Goal: Task Accomplishment & Management: Use online tool/utility

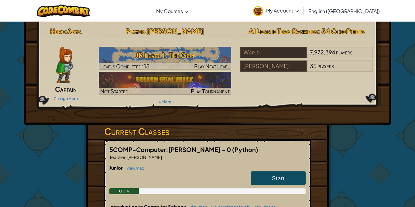
scroll to position [2, 0]
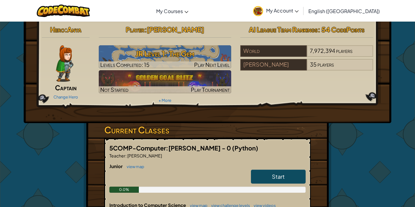
click at [257, 176] on link "Start" at bounding box center [278, 177] width 55 height 14
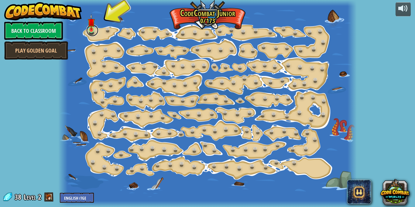
click at [88, 33] on link at bounding box center [92, 30] width 12 height 12
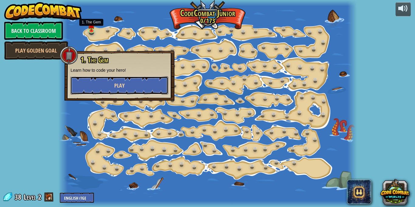
click at [121, 88] on span "Play" at bounding box center [119, 86] width 10 height 8
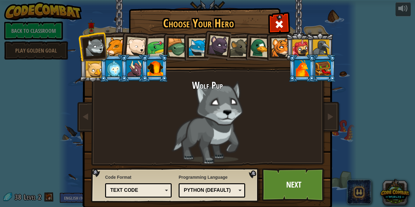
click at [327, 66] on div at bounding box center [323, 68] width 16 height 16
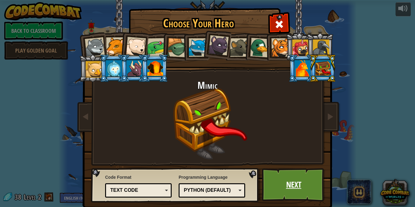
click at [298, 180] on link "Next" at bounding box center [294, 184] width 64 height 33
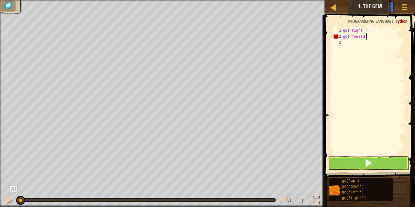
scroll to position [3, 3]
type textarea "go('foward')"
click at [357, 167] on button at bounding box center [368, 163] width 81 height 14
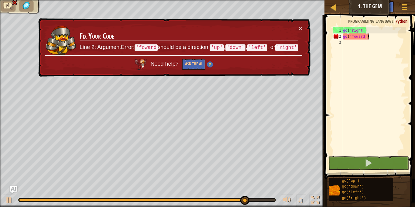
click at [263, 59] on div "Need help? Ask the AI" at bounding box center [173, 62] width 257 height 15
click at [373, 45] on div "go ( 'right' ) go ( 'foward' )" at bounding box center [374, 97] width 64 height 140
drag, startPoint x: 370, startPoint y: 39, endPoint x: 345, endPoint y: 36, distance: 25.3
click at [345, 36] on div "go ( 'right' ) go ( 'foward' )" at bounding box center [374, 97] width 64 height 140
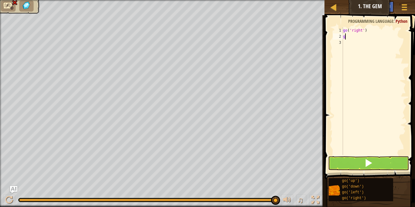
type textarea "go"
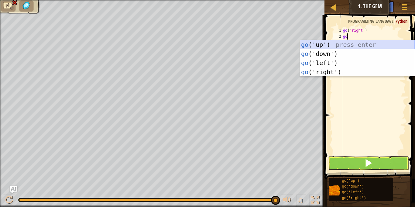
click at [320, 43] on div "go ('up') press enter go ('down') press enter go ('left') press enter go ('righ…" at bounding box center [357, 67] width 115 height 55
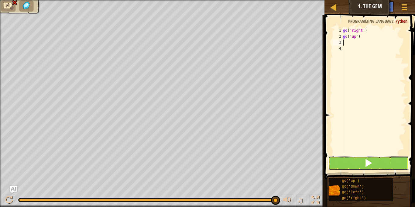
click at [354, 164] on button at bounding box center [368, 163] width 81 height 14
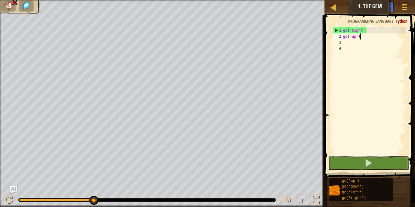
click at [360, 36] on div "go ( 'right' ) go ( 'up' )" at bounding box center [374, 97] width 64 height 140
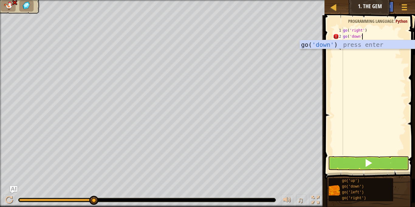
scroll to position [3, 2]
type textarea "go('down')"
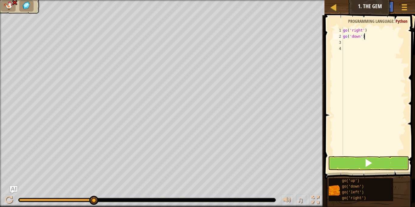
click at [346, 44] on div "go ( 'right' ) go ( 'down' )" at bounding box center [374, 97] width 64 height 140
type textarea "g"
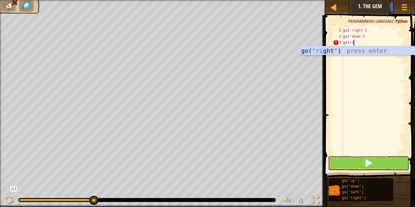
type textarea "go(right"
click at [375, 51] on div "go(' right ') press enter" at bounding box center [357, 59] width 115 height 27
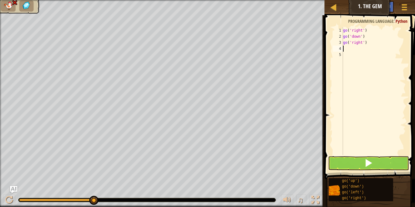
scroll to position [3, 0]
click at [356, 164] on button at bounding box center [368, 163] width 81 height 14
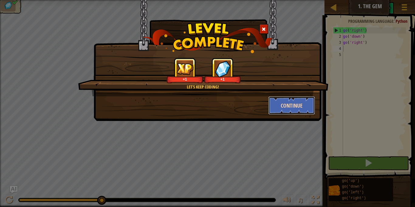
click at [287, 102] on button "Continue" at bounding box center [291, 105] width 47 height 18
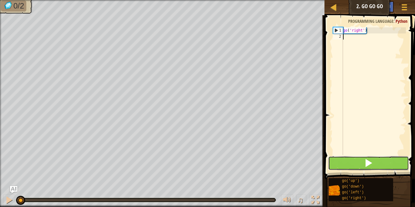
click at [362, 167] on button at bounding box center [368, 163] width 81 height 14
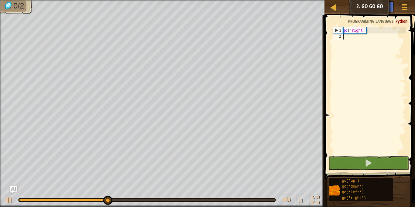
click at [346, 37] on div "go ( 'right' )" at bounding box center [374, 97] width 64 height 140
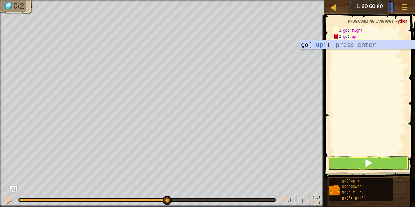
scroll to position [3, 2]
type textarea "go('up')"
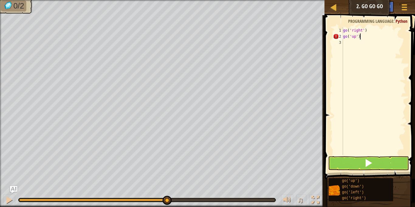
scroll to position [3, 2]
click at [347, 45] on div "go ( 'right' ) go ( 'up' )" at bounding box center [374, 97] width 64 height 140
type textarea "go"
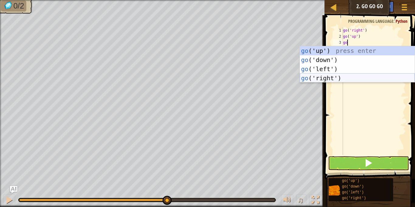
click at [331, 78] on div "go ('up') press enter go ('down') press enter go ('left') press enter go ('righ…" at bounding box center [357, 73] width 115 height 55
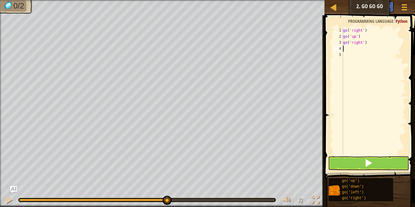
type textarea "go"
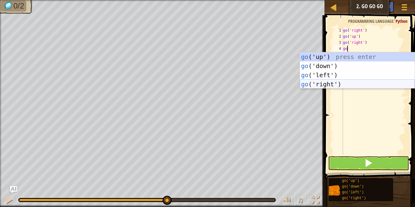
click at [331, 86] on div "go ('up') press enter go ('down') press enter go ('left') press enter go ('righ…" at bounding box center [357, 79] width 115 height 55
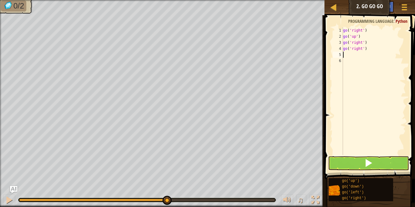
scroll to position [3, 0]
click at [348, 154] on div "go ( 'right' ) go ( 'up' ) go ( 'right' ) go ( 'right' )" at bounding box center [374, 97] width 64 height 140
click at [352, 159] on button at bounding box center [368, 163] width 81 height 14
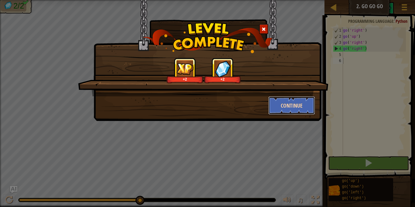
click at [291, 103] on button "Continue" at bounding box center [291, 105] width 47 height 18
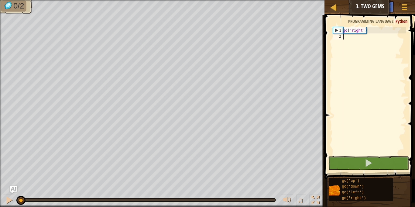
click at [346, 36] on div "go ( 'right' )" at bounding box center [374, 97] width 64 height 140
type textarea "go"
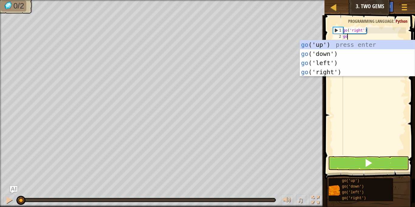
scroll to position [3, 0]
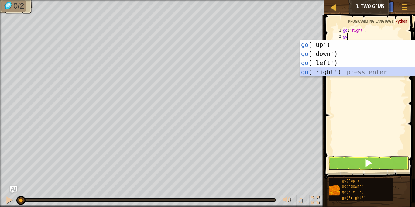
click at [328, 70] on div "go ('up') press enter go ('down') press enter go ('left') press enter go ('righ…" at bounding box center [357, 67] width 115 height 55
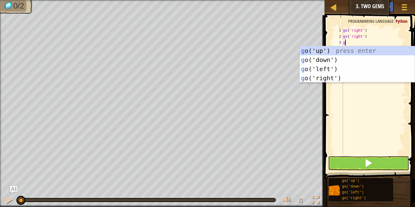
type textarea "go"
click at [345, 81] on div "go ('up') press enter go ('down') press enter go ('left') press enter go ('righ…" at bounding box center [357, 73] width 115 height 55
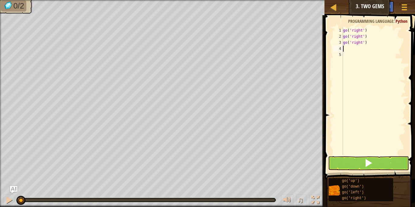
click at [370, 63] on div "go ( 'right' ) go ( 'right' ) go ( 'right' )" at bounding box center [374, 97] width 64 height 140
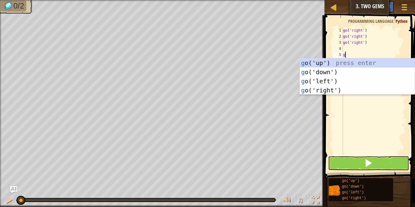
type textarea "go"
click at [325, 74] on div "go ('up') press enter go ('down') press enter go ('left') press enter go ('righ…" at bounding box center [357, 85] width 115 height 55
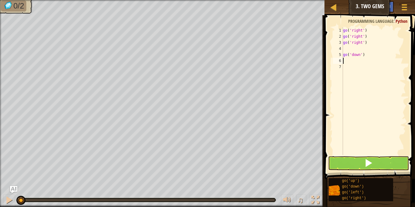
scroll to position [3, 0]
click at [346, 50] on div "go ( 'right' ) go ( 'right' ) go ( 'right' ) go ( 'down' )" at bounding box center [374, 97] width 64 height 140
type textarea "go"
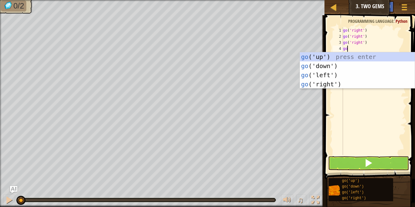
scroll to position [3, 0]
click at [341, 56] on div "go ('up') press enter go ('down') press enter go ('left') press enter go ('righ…" at bounding box center [357, 79] width 115 height 55
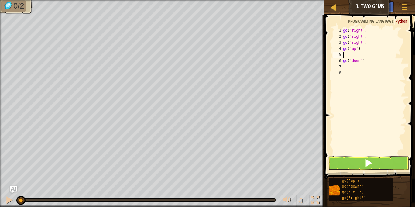
scroll to position [3, 0]
click at [343, 61] on div "go ( 'right' ) go ( 'right' ) go ( 'right' ) go ( 'up' ) go ( 'down' )" at bounding box center [374, 97] width 64 height 140
click at [388, 167] on button at bounding box center [368, 163] width 81 height 14
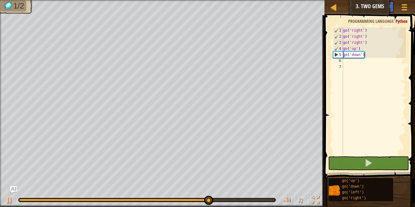
click at [342, 56] on div "5" at bounding box center [338, 55] width 10 height 6
type textarea "go('down')"
click at [344, 59] on div "go ( 'right' ) go ( 'right' ) go ( 'right' ) go ( 'up' ) go ( 'down' )" at bounding box center [374, 97] width 64 height 140
type textarea "go"
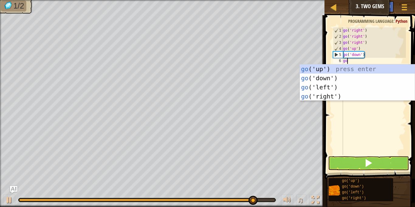
scroll to position [3, 0]
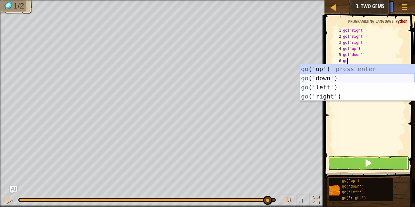
click at [333, 77] on div "go ('up') press enter go ('down') press enter go ('left') press enter go ('righ…" at bounding box center [357, 91] width 115 height 55
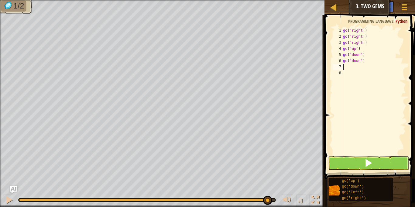
scroll to position [3, 0]
click at [343, 168] on button at bounding box center [368, 163] width 81 height 14
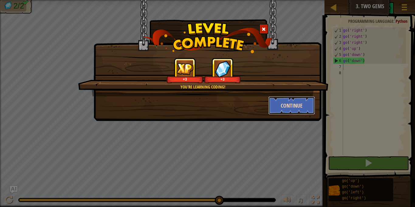
click at [294, 108] on button "Continue" at bounding box center [291, 105] width 47 height 18
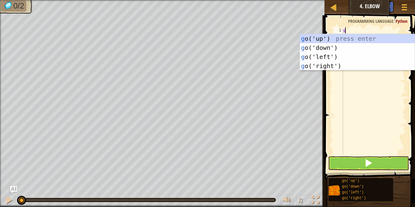
type textarea "go"
click at [331, 48] on div "go ('up') press enter go ('down') press enter go ('left') press enter go ('righ…" at bounding box center [357, 61] width 115 height 55
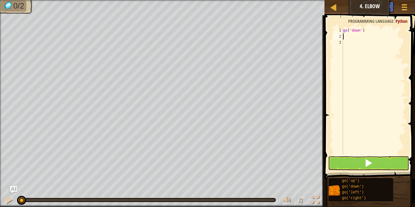
scroll to position [3, 0]
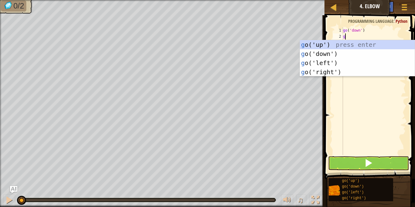
type textarea "go"
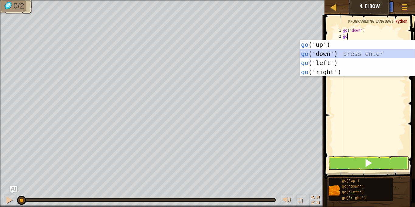
click at [329, 56] on div "go ('up') press enter go ('down') press enter go ('left') press enter go ('righ…" at bounding box center [357, 67] width 115 height 55
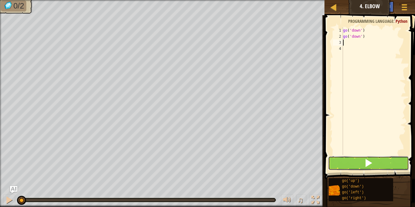
click at [353, 156] on button at bounding box center [368, 163] width 81 height 14
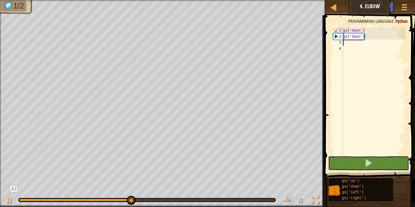
scroll to position [3, 0]
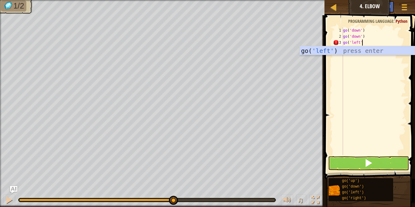
type textarea "go('left')"
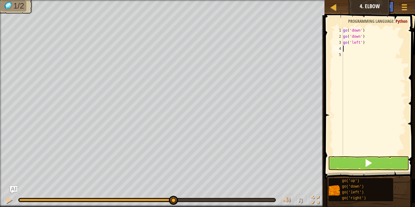
scroll to position [3, 0]
click at [372, 158] on button at bounding box center [368, 163] width 81 height 14
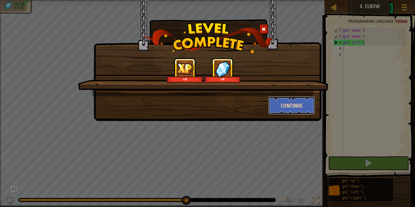
click at [293, 105] on button "Continue" at bounding box center [291, 105] width 47 height 18
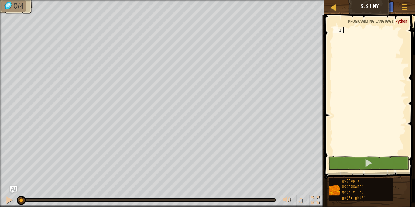
scroll to position [3, 0]
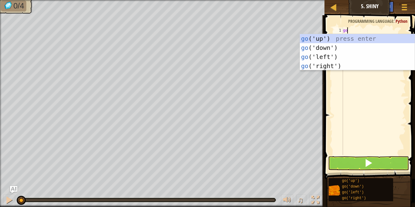
type textarea "g"
click at [325, 58] on div "g o('up') press enter g o('down') press enter g o('left') press enter g o('righ…" at bounding box center [357, 61] width 115 height 55
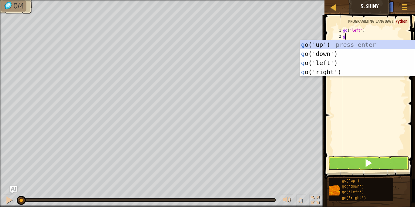
type textarea "go"
click at [330, 62] on div "go ('up') press enter go ('down') press enter go ('left') press enter go ('righ…" at bounding box center [357, 67] width 115 height 55
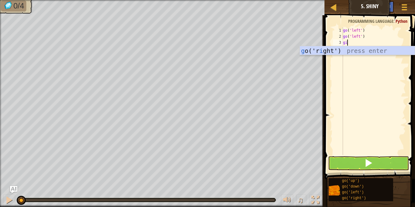
scroll to position [3, 0]
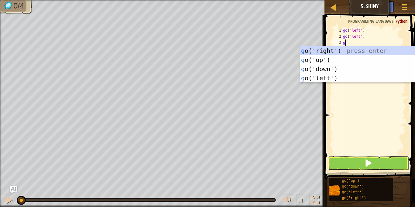
type textarea "go"
click at [337, 60] on div "go ('up') press enter go ('down') press enter go ('left') press enter go ('righ…" at bounding box center [357, 73] width 115 height 55
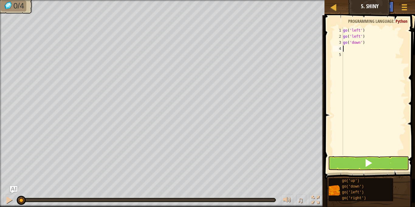
scroll to position [3, 0]
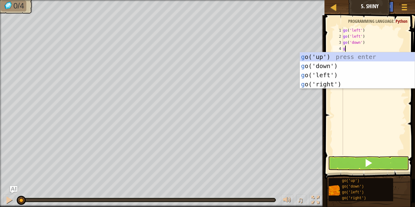
type textarea "go"
click at [331, 85] on div "go ('up') press enter go ('down') press enter go ('left') press enter go ('righ…" at bounding box center [357, 79] width 115 height 55
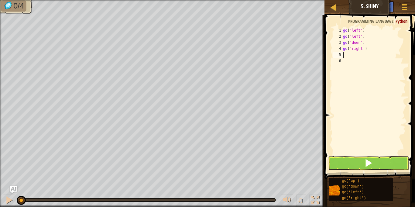
scroll to position [3, 0]
click at [368, 160] on span at bounding box center [368, 163] width 9 height 9
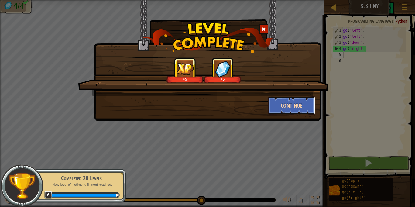
click at [294, 108] on button "Continue" at bounding box center [291, 105] width 47 height 18
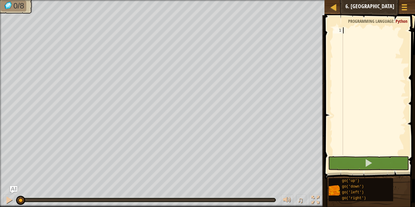
scroll to position [3, 0]
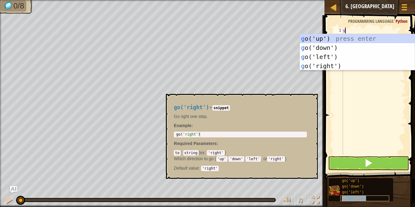
click at [356, 198] on span "go('right')" at bounding box center [354, 198] width 24 height 4
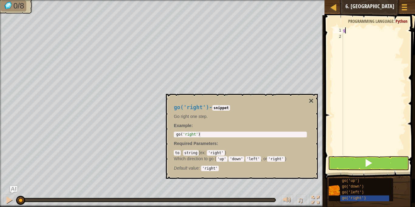
click at [370, 30] on div "g" at bounding box center [374, 97] width 64 height 140
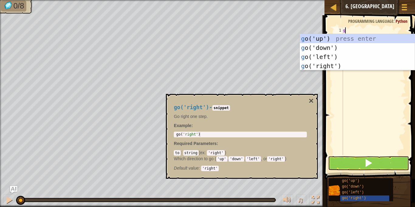
scroll to position [3, 0]
click at [313, 98] on button "×" at bounding box center [311, 101] width 5 height 9
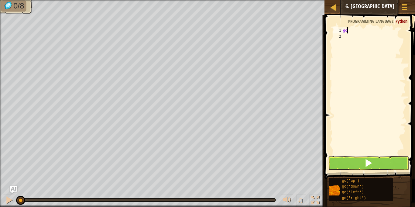
click at [350, 32] on div "go" at bounding box center [374, 97] width 64 height 140
type textarea "go"
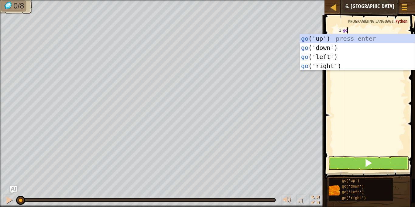
scroll to position [3, 0]
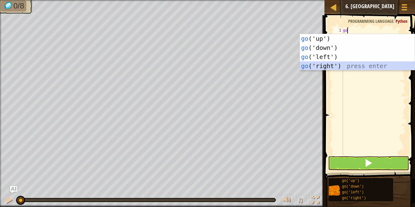
click at [339, 68] on div "go ('up') press enter go ('down') press enter go ('left') press enter go ('righ…" at bounding box center [357, 61] width 115 height 55
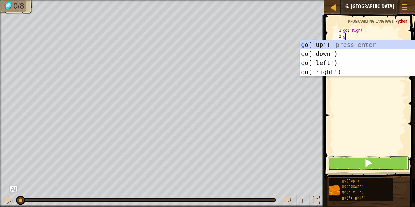
type textarea "go"
click at [332, 42] on div "go ('up') press enter go ('down') press enter go ('left') press enter go ('righ…" at bounding box center [357, 67] width 115 height 55
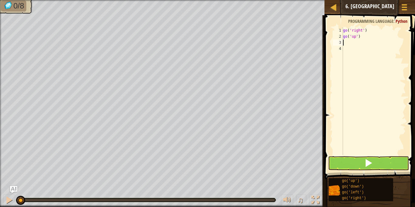
scroll to position [3, 0]
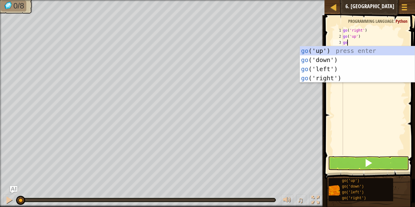
type textarea "go"
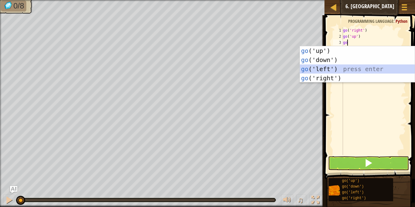
click at [338, 65] on div "go ('up') press enter go ('down') press enter go ('left') press enter go ('righ…" at bounding box center [357, 73] width 115 height 55
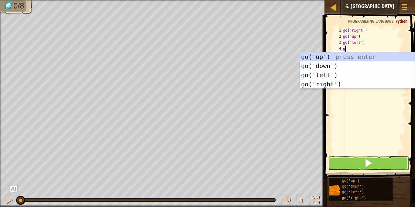
type textarea "go"
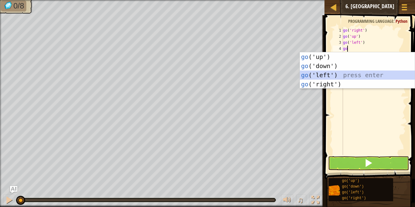
click at [332, 74] on div "go ('up') press enter go ('down') press enter go ('left') press enter go ('righ…" at bounding box center [357, 79] width 115 height 55
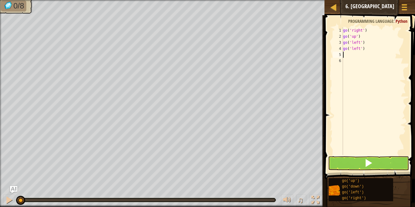
type textarea "go"
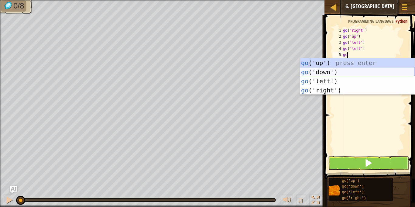
click at [335, 73] on div "go ('up') press enter go ('down') press enter go ('left') press enter go ('righ…" at bounding box center [357, 85] width 115 height 55
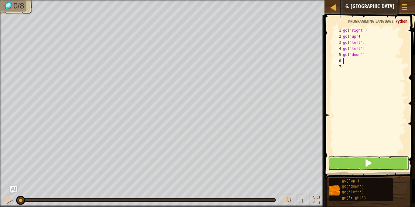
scroll to position [3, 0]
type textarea "go"
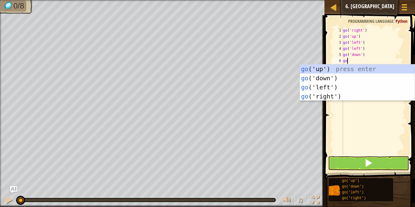
scroll to position [3, 0]
click at [339, 79] on div "go ('up') press enter go ('down') press enter go ('left') press enter go ('righ…" at bounding box center [357, 91] width 115 height 55
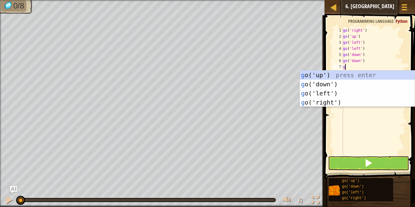
type textarea "go"
click at [333, 101] on div "go ('up') press enter go ('down') press enter go ('left') press enter go ('righ…" at bounding box center [357, 97] width 115 height 55
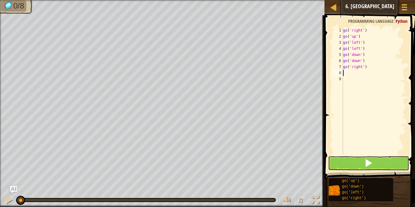
scroll to position [3, 0]
type textarea "go"
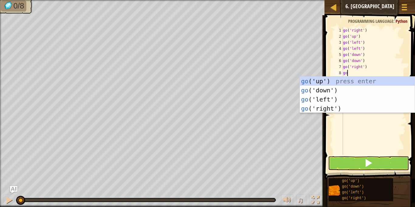
scroll to position [3, 0]
click at [340, 107] on div "go ('up') press enter go ('down') press enter go ('left') press enter go ('righ…" at bounding box center [357, 104] width 115 height 55
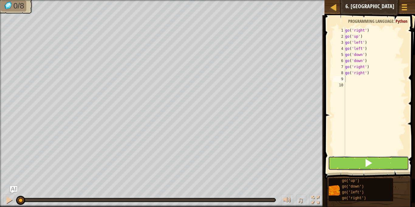
click at [357, 161] on button at bounding box center [368, 163] width 81 height 14
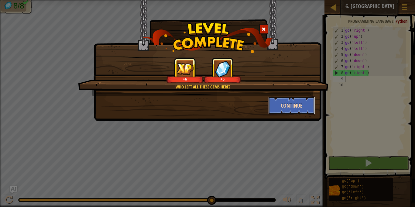
click at [304, 99] on button "Continue" at bounding box center [291, 105] width 47 height 18
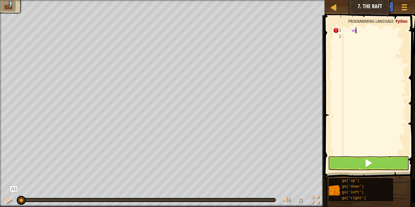
type textarea "w"
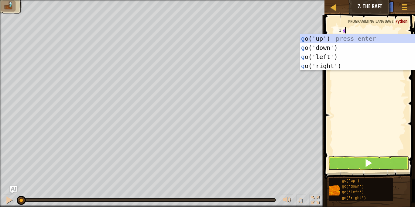
type textarea "go"
click at [318, 39] on div "go ('up') press enter go ('down') press enter go ('left') press enter go ('righ…" at bounding box center [357, 61] width 115 height 55
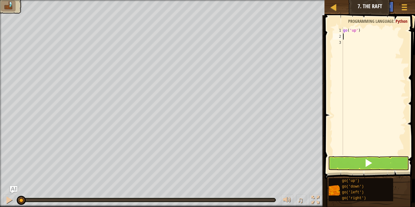
type textarea "go"
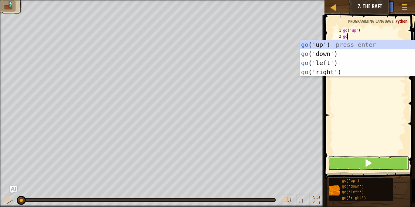
scroll to position [3, 0]
click at [335, 72] on div "go ('up') press enter go ('down') press enter go ('left') press enter go ('righ…" at bounding box center [357, 67] width 115 height 55
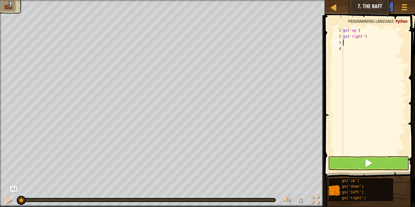
scroll to position [3, 0]
click at [362, 164] on button at bounding box center [368, 163] width 81 height 14
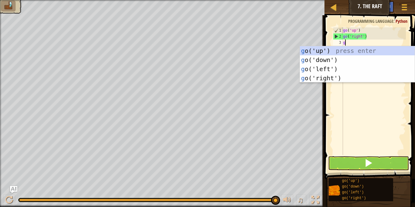
type textarea "go"
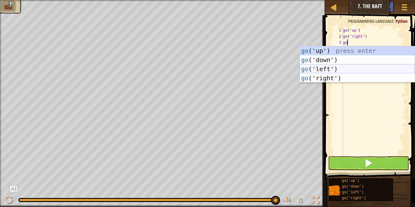
click at [340, 73] on div "go ('up') press enter go ('down') press enter go ('left') press enter go ('righ…" at bounding box center [357, 73] width 115 height 55
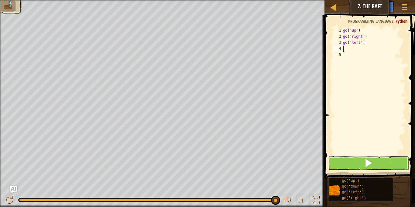
click at [360, 44] on div "go ( 'up' ) go ( 'right' ) go ( 'left' )" at bounding box center [374, 97] width 64 height 140
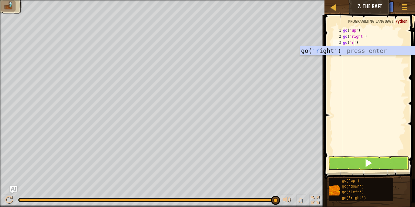
scroll to position [3, 2]
click at [352, 50] on div "go( 'r i g ht') press enter" at bounding box center [357, 59] width 115 height 27
type textarea "go('right')"
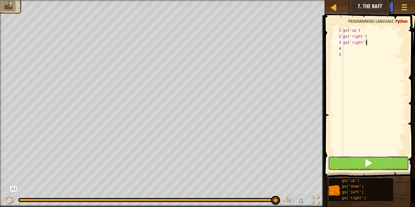
click at [388, 156] on button at bounding box center [368, 163] width 81 height 14
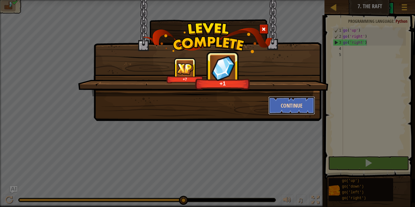
click at [282, 110] on button "Continue" at bounding box center [291, 105] width 47 height 18
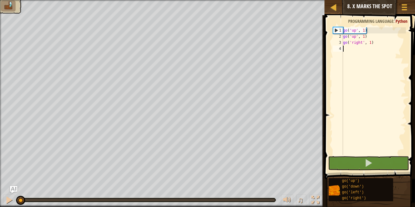
click at [345, 51] on div "go ( 'up' , 1 ) go ( 'up' , 1 ) go ( 'right' , 1 )" at bounding box center [374, 97] width 64 height 140
type textarea "go"
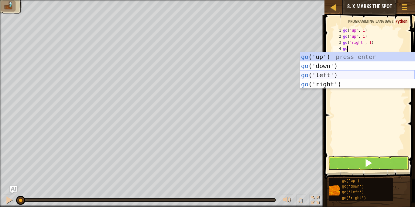
click at [332, 81] on div "go ('up') press enter go ('down') press enter go ('left') press enter go ('righ…" at bounding box center [357, 79] width 115 height 55
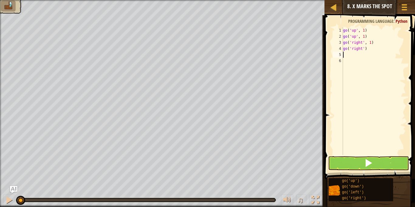
scroll to position [3, 0]
click at [363, 49] on div "go ( 'up' , 1 ) go ( 'up' , 1 ) go ( 'right' , 1 ) go ( 'right' )" at bounding box center [374, 97] width 64 height 140
click at [365, 51] on div "go ( 'up' , 1 ) go ( 'up' , 1 ) go ( 'right' , 1 ) go ( 'right' )" at bounding box center [374, 97] width 64 height 140
click at [365, 49] on div "go ( 'up' , 1 ) go ( 'up' , 1 ) go ( 'right' , 1 ) go ( 'right' 2 )" at bounding box center [374, 97] width 64 height 140
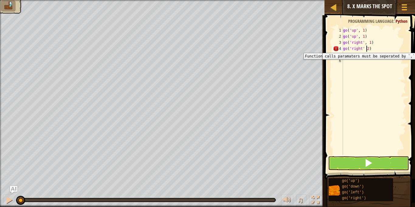
click at [334, 49] on div "4" at bounding box center [338, 49] width 10 height 6
click at [364, 51] on div "go ( 'up' , 1 ) go ( 'up' , 1 ) go ( 'right' , 1 ) go ( 'right' 2 )" at bounding box center [374, 97] width 64 height 140
type textarea "go('right', 2)"
click at [343, 55] on div "go ( 'up' , 1 ) go ( 'up' , 1 ) go ( 'right' , 1 ) go ( 'right' , 2 )" at bounding box center [374, 97] width 64 height 140
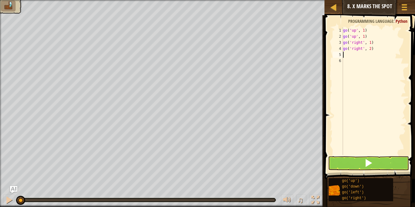
scroll to position [3, 0]
type textarea "go"
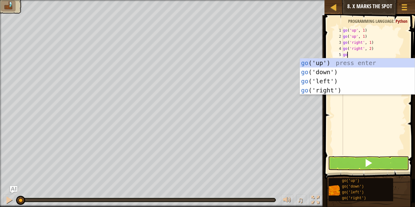
scroll to position [3, 0]
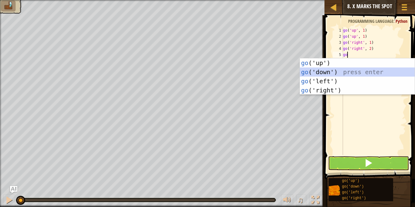
click at [330, 70] on div "go ('up') press enter go ('down') press enter go ('left') press enter go ('righ…" at bounding box center [357, 85] width 115 height 55
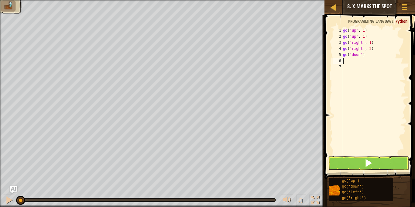
click at [362, 57] on div "go ( 'up' , 1 ) go ( 'up' , 1 ) go ( 'right' , 1 ) go ( 'right' , 2 ) go ( 'dow…" at bounding box center [374, 97] width 64 height 140
click at [365, 57] on div "go ( 'up' , 1 ) go ( 'up' , 1 ) go ( 'right' , 1 ) go ( 'right' , 2 ) go ( 'dow…" at bounding box center [374, 97] width 64 height 140
type textarea "go('down', 2)"
click at [378, 159] on button at bounding box center [368, 163] width 81 height 14
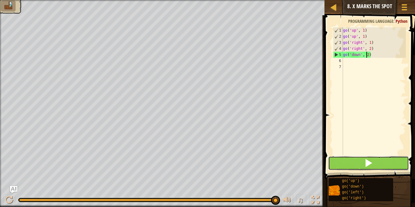
click at [378, 159] on button at bounding box center [368, 163] width 81 height 14
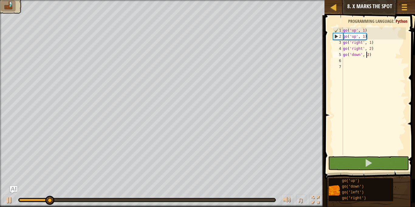
click at [344, 63] on div "go ( 'up' , 1 ) go ( 'up' , 1 ) go ( 'right' , 1 ) go ( 'right' , 2 ) go ( 'dow…" at bounding box center [374, 97] width 64 height 140
type textarea "go"
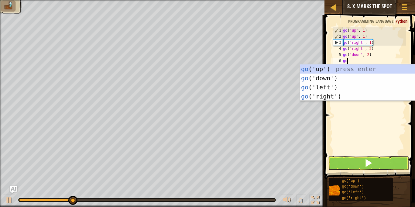
scroll to position [3, 0]
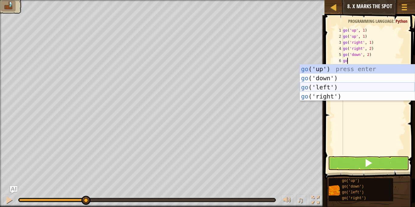
click at [329, 85] on div "go ('up') press enter go ('down') press enter go ('left') press enter go ('righ…" at bounding box center [357, 91] width 115 height 55
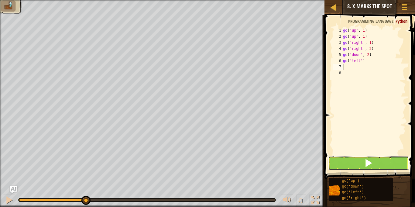
click at [368, 169] on button at bounding box center [368, 163] width 81 height 14
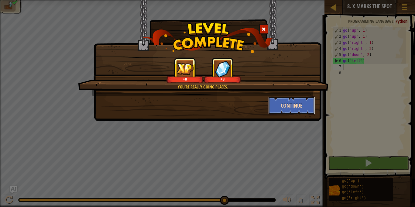
click at [300, 108] on button "Continue" at bounding box center [291, 105] width 47 height 18
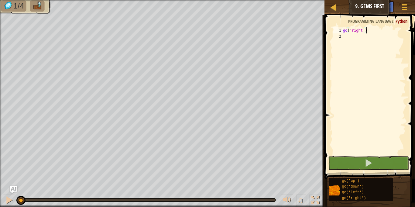
click at [344, 36] on div "go ( 'right' )" at bounding box center [374, 97] width 64 height 140
type textarea "go"
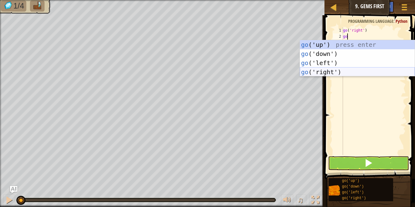
click at [336, 72] on div "go ('up') press enter go ('down') press enter go ('left') press enter go ('righ…" at bounding box center [357, 67] width 115 height 55
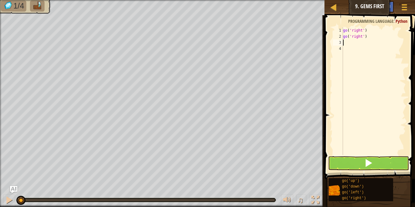
type textarea "go"
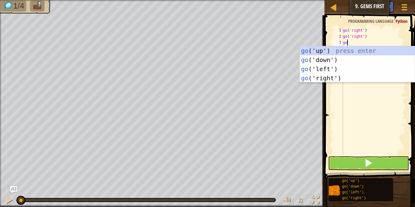
scroll to position [3, 0]
click at [334, 54] on div "go ('up') press enter go ('down') press enter go ('left') press enter go ('righ…" at bounding box center [357, 73] width 115 height 55
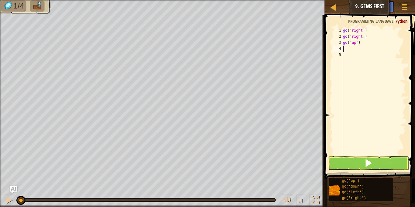
scroll to position [3, 0]
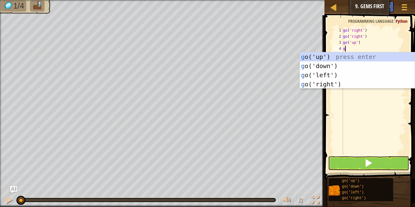
type textarea "go"
click at [328, 63] on div "go ('up') press enter go ('down') press enter go ('left') press enter go ('righ…" at bounding box center [357, 79] width 115 height 55
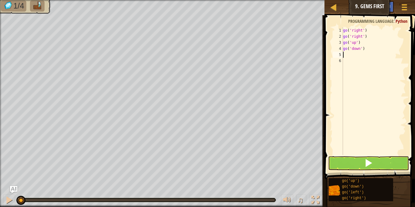
scroll to position [3, 0]
click at [363, 48] on div "go ( 'right' ) go ( 'right' ) go ( 'up' ) go ( 'down' )" at bounding box center [374, 97] width 64 height 140
type textarea "go('down', 2)"
click at [380, 165] on button at bounding box center [368, 163] width 81 height 14
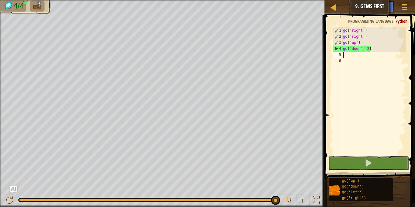
click at [347, 55] on div "go ( 'right' ) go ( 'right' ) go ( 'up' ) go ( 'down' , 2 )" at bounding box center [374, 97] width 64 height 140
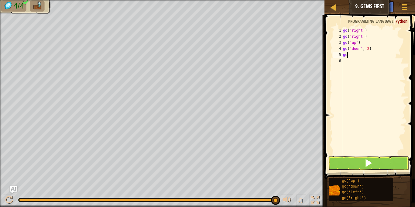
scroll to position [3, 0]
type textarea "go"
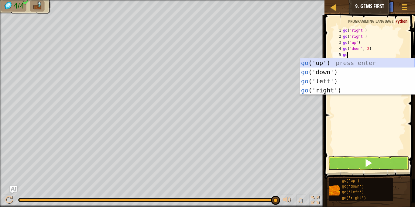
click at [333, 64] on div "go ('up') press enter go ('down') press enter go ('left') press enter go ('righ…" at bounding box center [357, 85] width 115 height 55
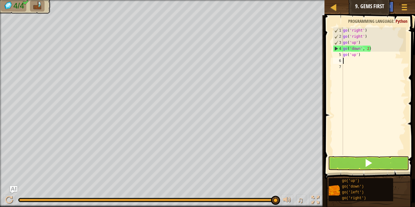
scroll to position [3, 0]
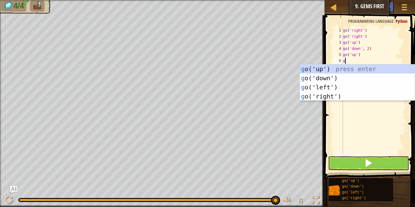
type textarea "go"
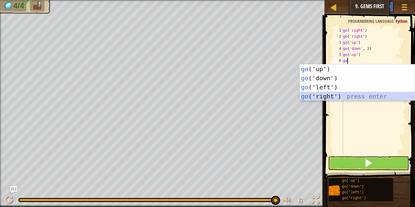
click at [320, 94] on div "go ('up') press enter go ('down') press enter go ('left') press enter go ('righ…" at bounding box center [357, 91] width 115 height 55
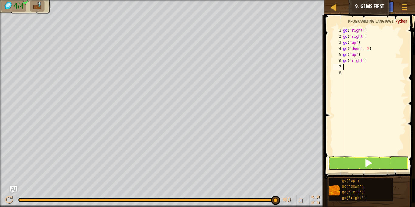
click at [364, 163] on span at bounding box center [368, 163] width 9 height 9
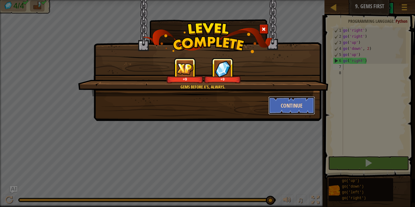
click at [283, 105] on button "Continue" at bounding box center [291, 105] width 47 height 18
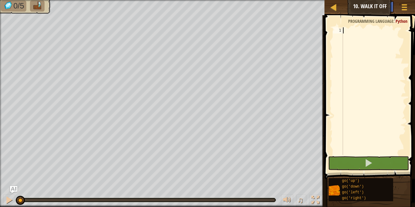
type textarea "u"
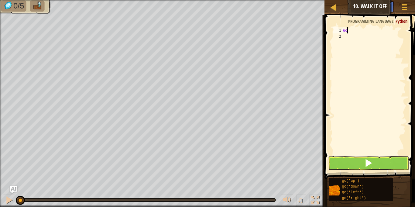
scroll to position [3, 0]
type textarea "up"
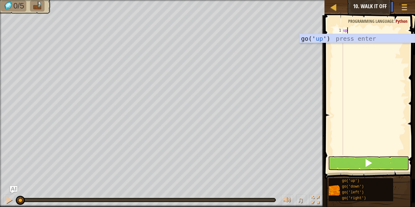
scroll to position [3, 0]
click at [340, 34] on div "go(' up ') press enter" at bounding box center [357, 47] width 115 height 27
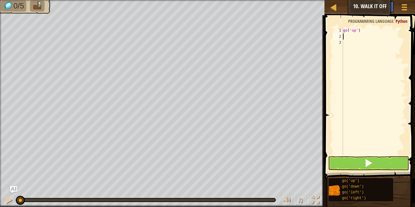
click at [357, 32] on div "go ( 'up' )" at bounding box center [374, 97] width 64 height 140
type textarea "go('up', 3)"
click at [347, 36] on div "go ( 'up' , 3 )" at bounding box center [374, 97] width 64 height 140
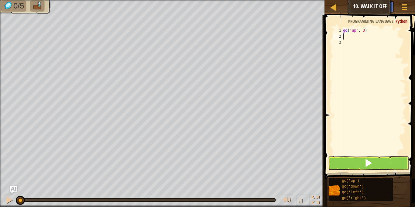
scroll to position [3, 0]
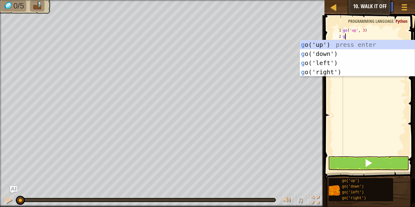
type textarea "go"
click at [341, 72] on div "go ('up') press enter go ('down') press enter go ('left') press enter go ('righ…" at bounding box center [357, 67] width 115 height 55
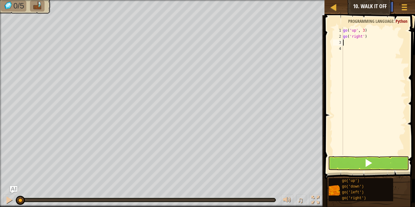
scroll to position [3, 0]
click at [364, 38] on div "go ( 'up' , 3 ) go ( 'right' )" at bounding box center [374, 97] width 64 height 140
type textarea "go('right', 4)"
click at [346, 44] on div "go ( 'up' , 3 ) go ( 'right' , 4 )" at bounding box center [374, 97] width 64 height 140
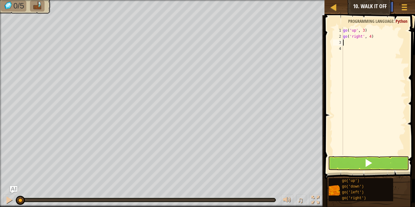
scroll to position [3, 0]
type textarea "go"
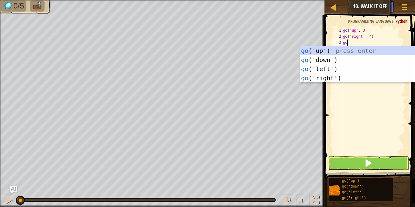
scroll to position [3, 0]
click at [348, 59] on div "go ('up') press enter go ('down') press enter go ('left') press enter go ('righ…" at bounding box center [357, 73] width 115 height 55
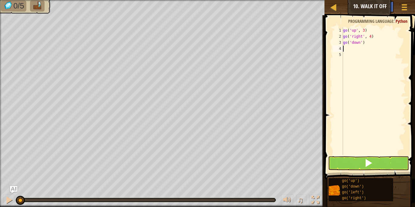
scroll to position [3, 0]
click at [362, 47] on div "go ( 'up' , 3 ) go ( 'right' , 4 ) go ( 'down' )" at bounding box center [374, 97] width 64 height 140
click at [362, 44] on div "go ( 'up' , 3 ) go ( 'right' , 4 ) go ( 'down' )" at bounding box center [374, 97] width 64 height 140
type textarea "go('down', 3)"
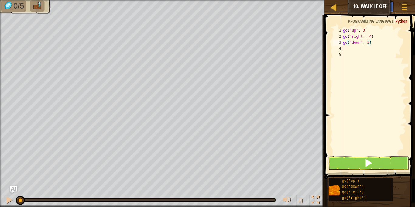
click at [346, 51] on div "go ( 'up' , 3 ) go ( 'right' , 4 ) go ( 'down' , 3 )" at bounding box center [374, 97] width 64 height 140
type textarea "go"
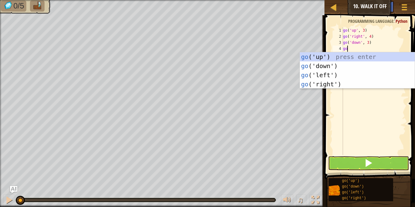
scroll to position [3, 0]
click at [349, 77] on div "go ('up') press enter go ('down') press enter go ('left') press enter go ('righ…" at bounding box center [357, 79] width 115 height 55
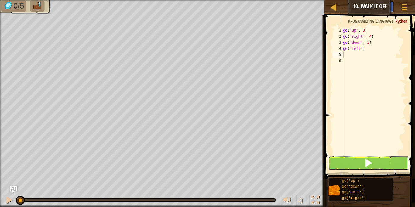
click at [360, 167] on button at bounding box center [368, 163] width 81 height 14
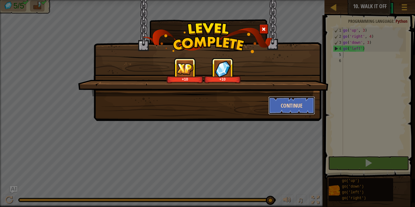
click at [284, 107] on button "Continue" at bounding box center [291, 105] width 47 height 18
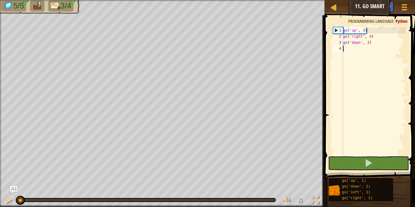
click at [347, 50] on div "go ( 'up' , 3 ) go ( 'right' , 4 ) go ( 'down' , 3 )" at bounding box center [374, 97] width 64 height 140
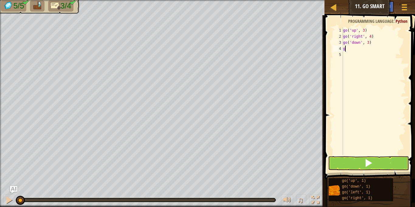
scroll to position [3, 0]
type textarea "go"
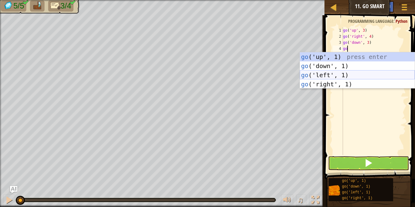
click at [332, 77] on div "go ('up', 1) press enter go ('down', 1) press enter go ('left', 1) press enter …" at bounding box center [357, 79] width 115 height 55
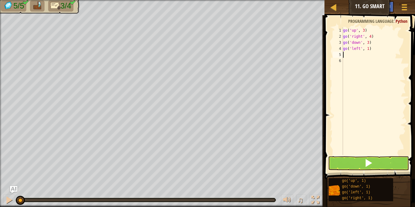
scroll to position [3, 0]
click at [355, 167] on button at bounding box center [368, 163] width 81 height 14
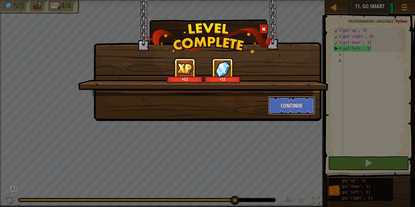
click at [277, 111] on button "Continue" at bounding box center [291, 105] width 47 height 18
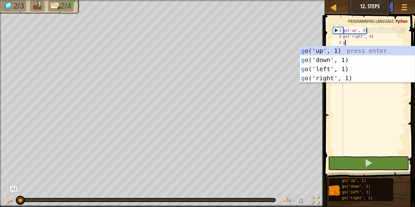
type textarea "go"
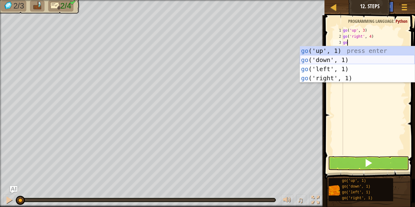
click at [340, 63] on div "go ('up', 1) press enter go ('down', 1) press enter go ('left', 1) press enter …" at bounding box center [357, 73] width 115 height 55
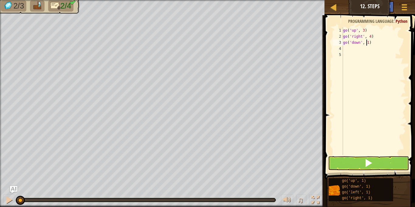
click at [366, 44] on div "go ( 'up' , 3 ) go ( 'right' , 4 ) go ( 'down' , 1 )" at bounding box center [374, 97] width 64 height 140
click at [369, 44] on div "go ( 'up' , 3 ) go ( 'right' , 4 ) go ( 'down' , 1 )" at bounding box center [374, 97] width 64 height 140
type textarea "go('down', 3)"
click at [344, 49] on div "go ( 'up' , 3 ) go ( 'right' , 4 ) go ( 'down' , 3 )" at bounding box center [374, 97] width 64 height 140
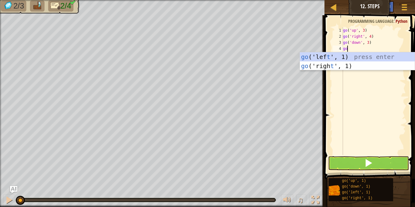
scroll to position [3, 0]
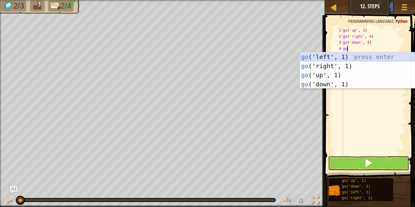
type textarea "got"
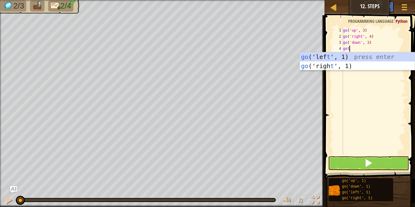
scroll to position [3, 1]
click at [323, 55] on div "go ('lef t ', 1) press enter go ('righ t ', 1) press enter" at bounding box center [357, 70] width 115 height 36
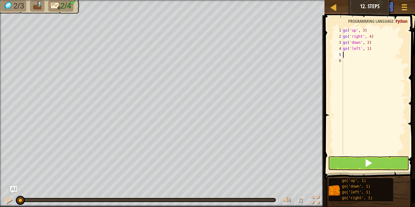
scroll to position [3, 0]
click at [369, 50] on div "go ( 'up' , 3 ) go ( 'right' , 4 ) go ( 'down' , 3 ) go ( 'left' , 1 )" at bounding box center [374, 97] width 64 height 140
type textarea "go('left', 2)"
click at [397, 162] on button at bounding box center [368, 163] width 81 height 14
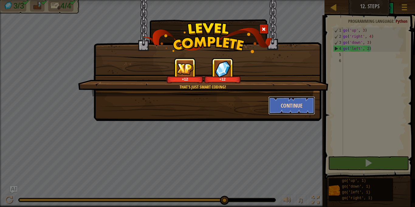
click at [298, 108] on button "Continue" at bounding box center [291, 105] width 47 height 18
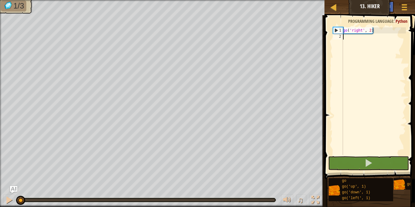
click at [341, 36] on div "2" at bounding box center [338, 36] width 10 height 6
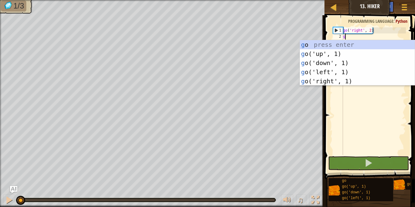
type textarea "go"
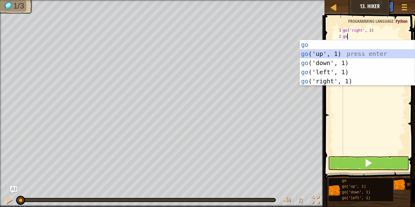
click at [334, 55] on div "go press enter go ('up', 1) press enter go ('down', 1) press enter go ('left', …" at bounding box center [357, 72] width 115 height 64
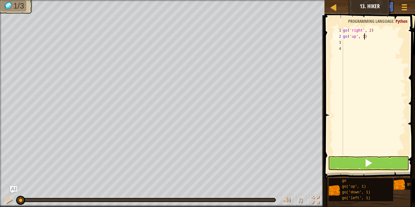
click at [365, 39] on div "go ( 'right' , 2 ) go ( 'up' , 1 )" at bounding box center [374, 97] width 64 height 140
type textarea "go('up', 3)"
click at [347, 42] on div "go ( 'right' , 2 ) go ( 'up' , 3 )" at bounding box center [374, 97] width 64 height 140
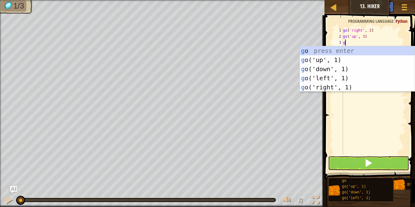
type textarea "go"
click at [335, 86] on div "go press enter go ('up', 1) press enter go ('down', 1) press enter go ('left', …" at bounding box center [357, 78] width 115 height 64
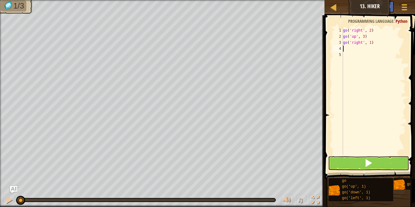
scroll to position [3, 0]
click at [371, 43] on div "go ( 'right' , 2 ) go ( 'up' , 3 ) go ( 'right' , 1 )" at bounding box center [374, 97] width 64 height 140
type textarea "go('right', 2)"
click at [374, 163] on button at bounding box center [368, 163] width 81 height 14
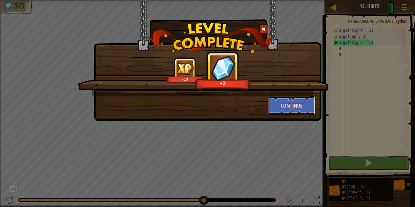
click at [295, 100] on button "Continue" at bounding box center [291, 105] width 47 height 18
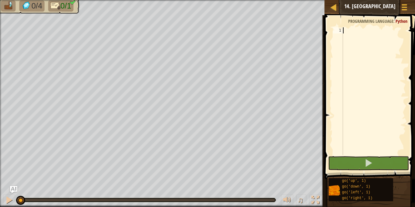
type textarea "go"
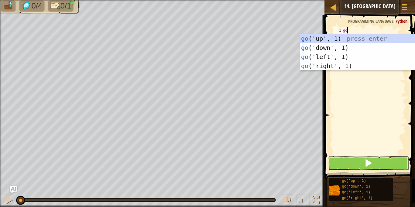
scroll to position [3, 0]
click at [344, 63] on div "go ('up', 1) press enter go ('down', 1) press enter go ('left', 1) press enter …" at bounding box center [357, 61] width 115 height 55
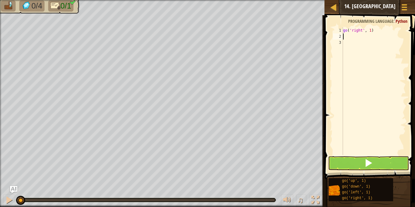
scroll to position [3, 0]
click at [372, 31] on div "go ( 'right' , 1 )" at bounding box center [374, 97] width 64 height 140
click at [362, 162] on button at bounding box center [368, 163] width 81 height 14
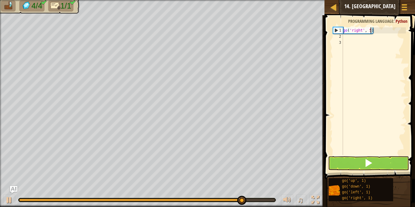
type textarea "go('right', 5)"
click at [380, 164] on button at bounding box center [368, 163] width 81 height 14
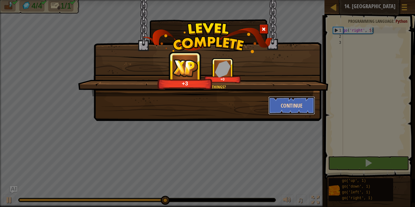
click at [296, 106] on button "Continue" at bounding box center [291, 105] width 47 height 18
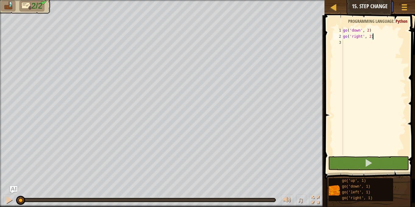
click at [371, 38] on div "go ( 'down' , 2 ) go ( 'right' , 2 )" at bounding box center [374, 97] width 64 height 140
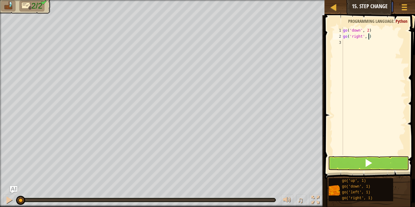
scroll to position [3, 4]
type textarea "go('right', 5)"
click at [366, 164] on span at bounding box center [368, 163] width 9 height 9
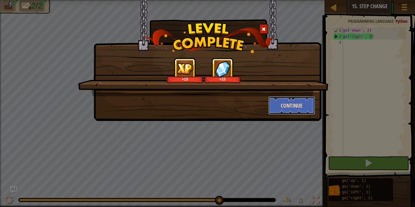
click at [289, 103] on button "Continue" at bounding box center [291, 105] width 47 height 18
